Goal: Find specific page/section: Find specific page/section

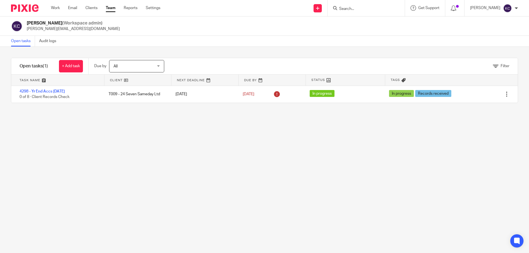
click at [365, 11] on input "Search" at bounding box center [364, 9] width 50 height 5
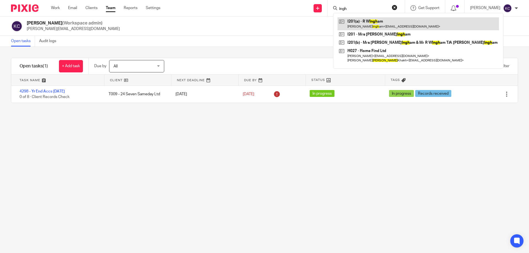
type input "ingh"
click at [369, 21] on link at bounding box center [419, 23] width 162 height 13
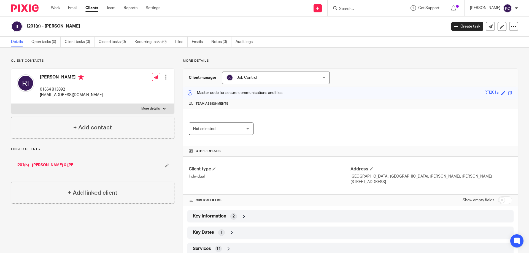
click at [120, 7] on ul "Work Email Clients Team Reports Settings" at bounding box center [110, 8] width 118 height 6
click at [114, 8] on link "Team" at bounding box center [110, 8] width 9 height 6
